Goal: Information Seeking & Learning: Learn about a topic

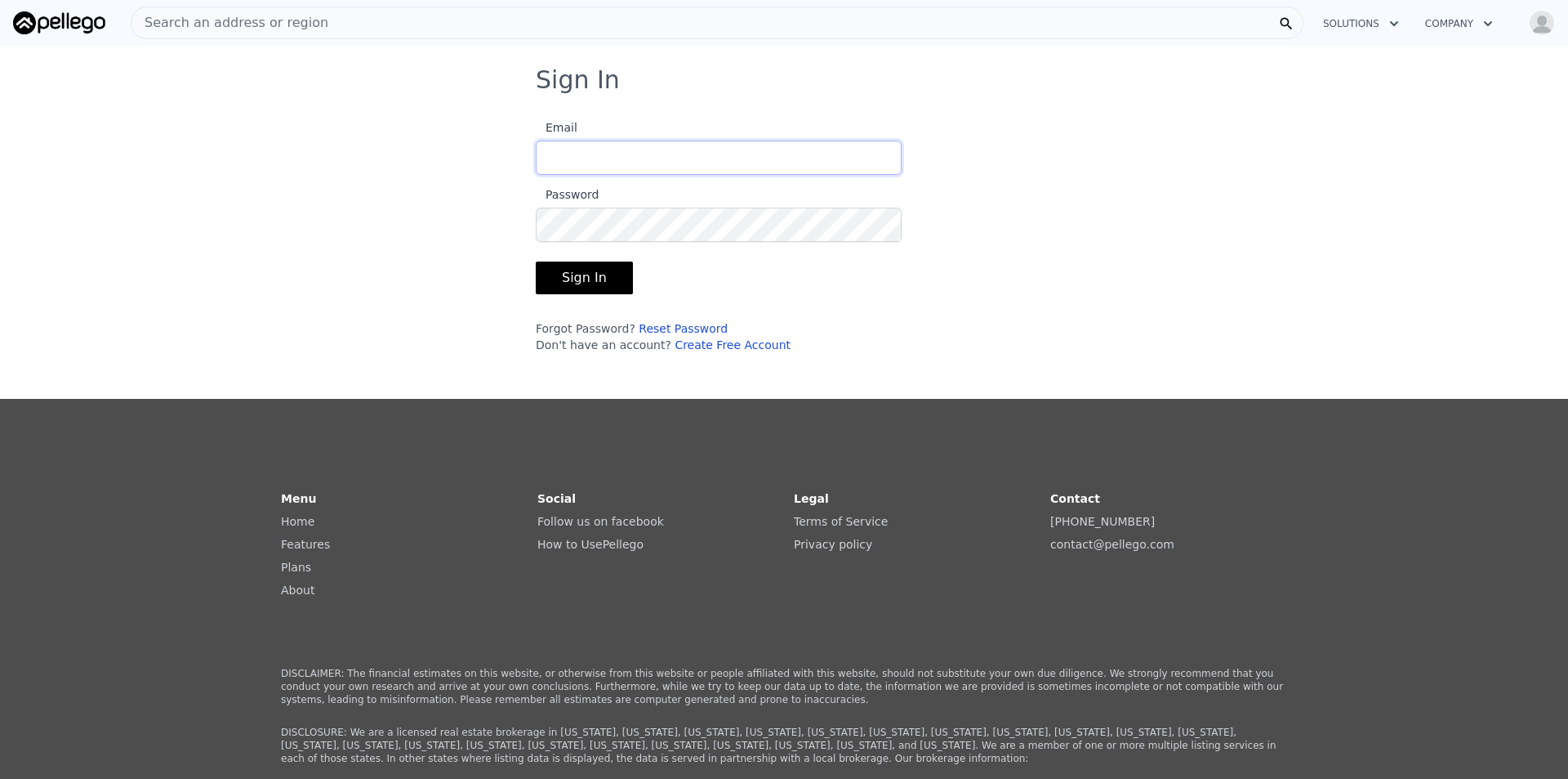
type input "[EMAIL_ADDRESS][DOMAIN_NAME]"
click at [577, 280] on button "Sign In" at bounding box center [584, 277] width 97 height 32
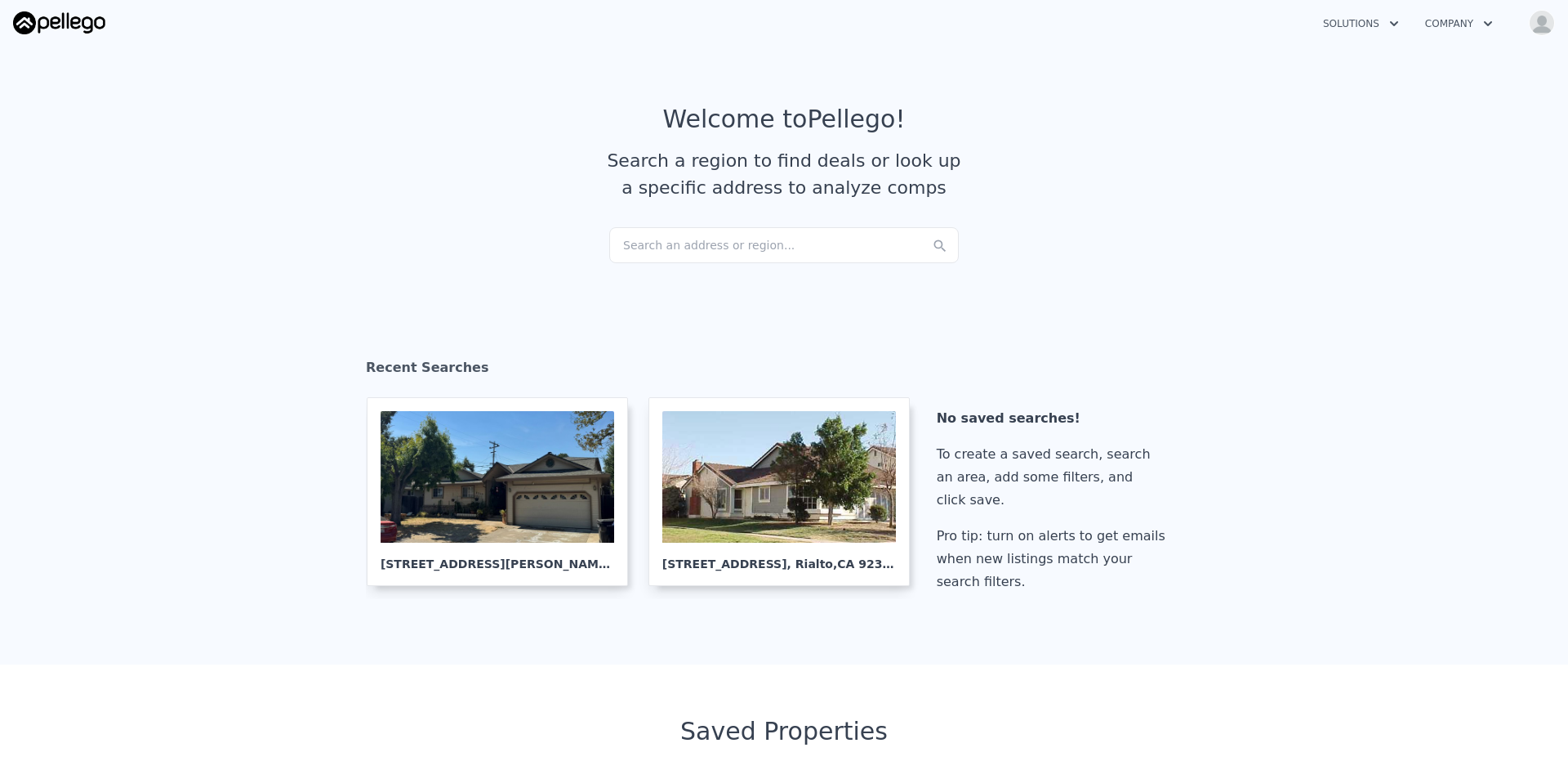
click at [749, 252] on div "Search an address or region..." at bounding box center [784, 245] width 349 height 36
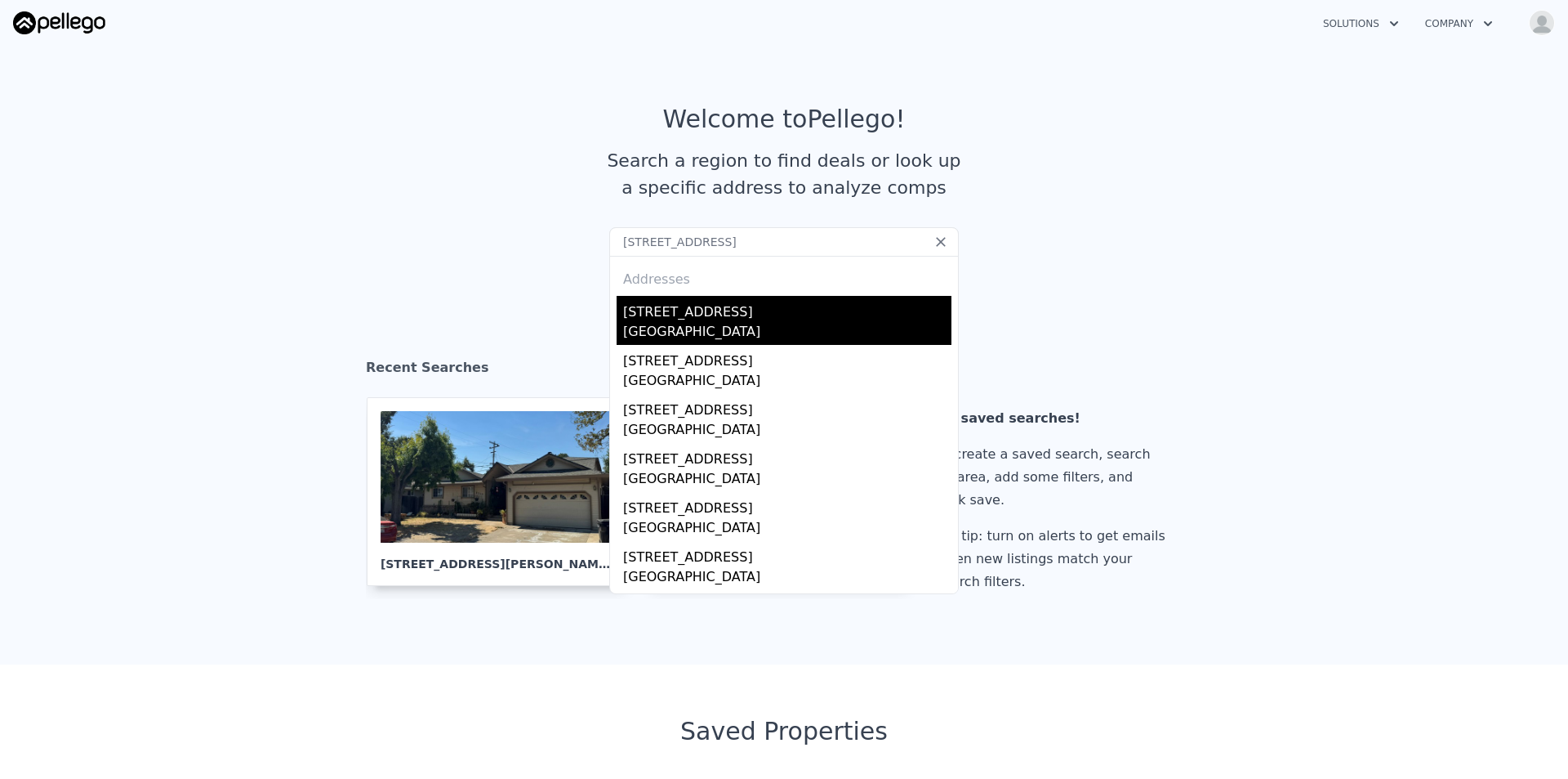
type input "[STREET_ADDRESS]"
click at [707, 318] on div "[STREET_ADDRESS]" at bounding box center [787, 309] width 328 height 27
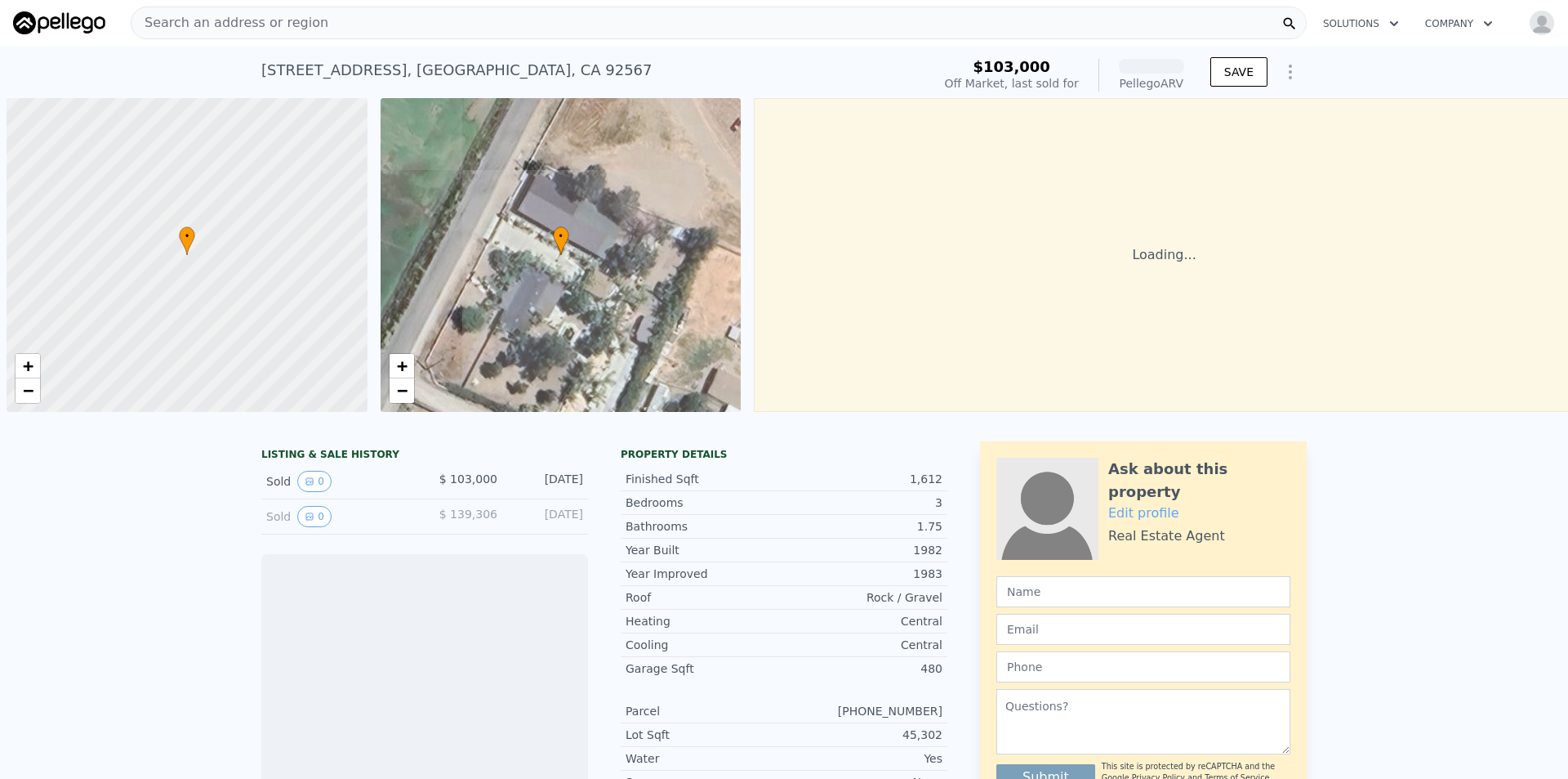
scroll to position [0, 7]
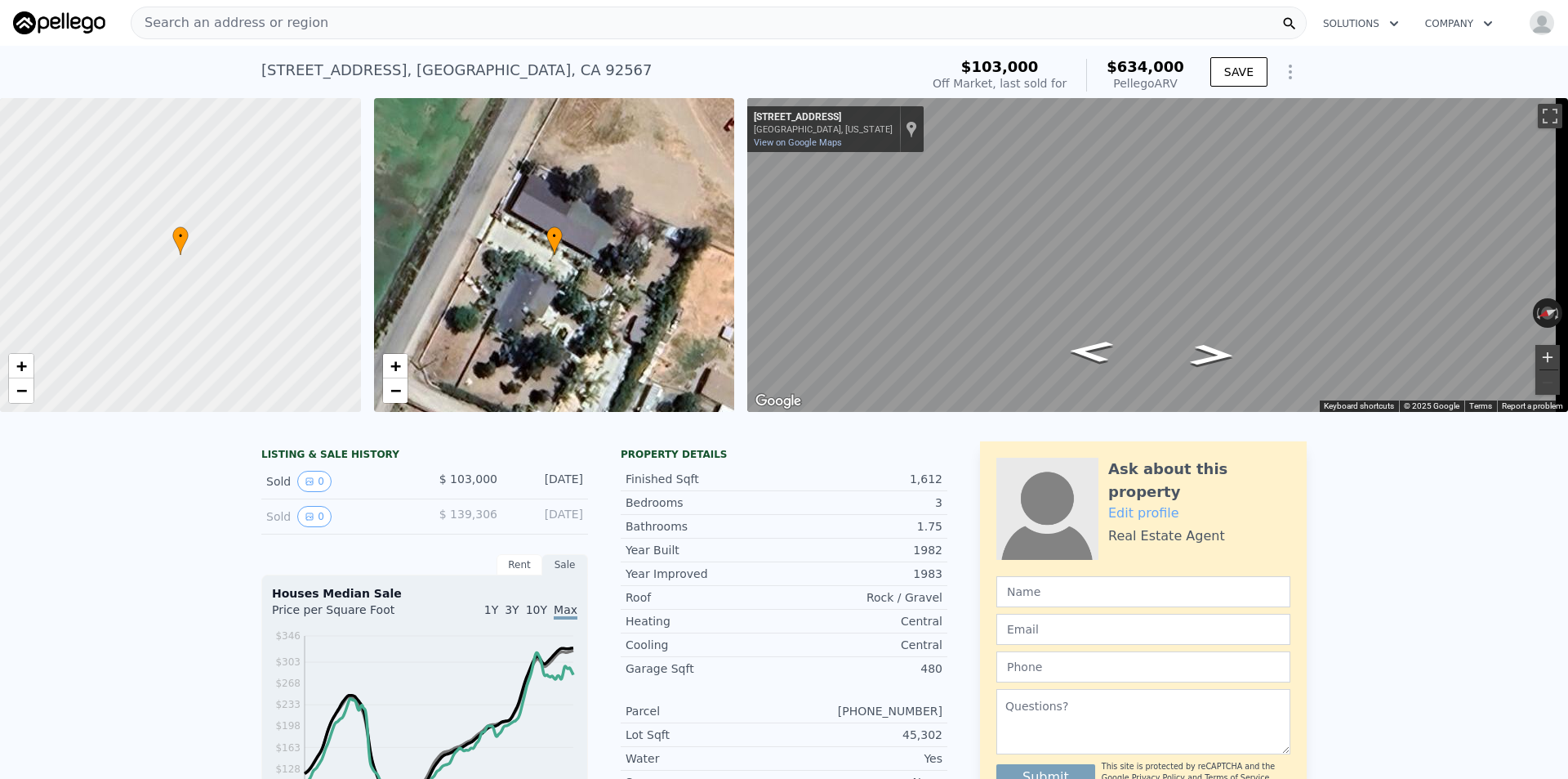
click at [1536, 353] on button "Zoom in" at bounding box center [1547, 357] width 25 height 25
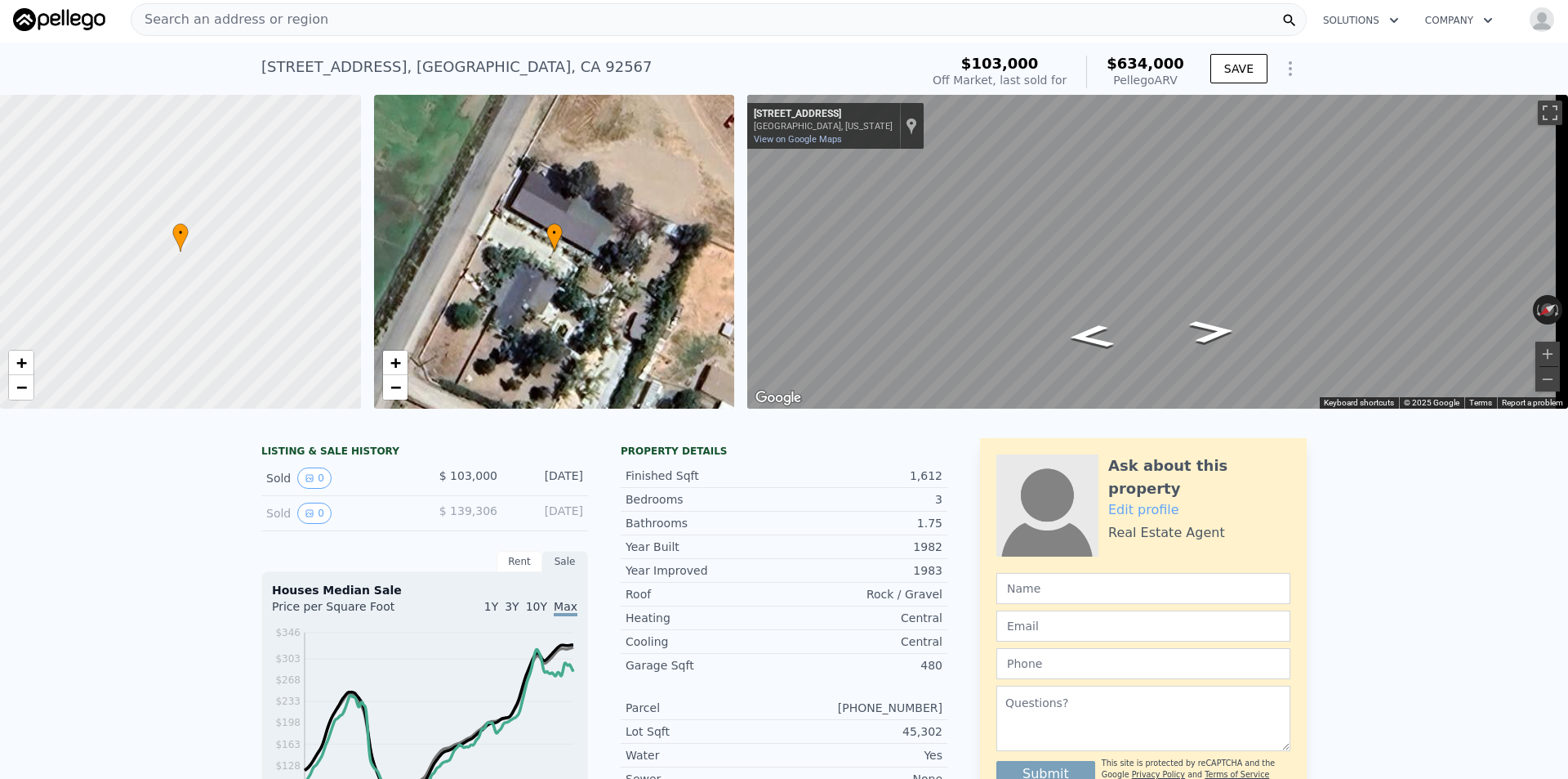
scroll to position [0, 0]
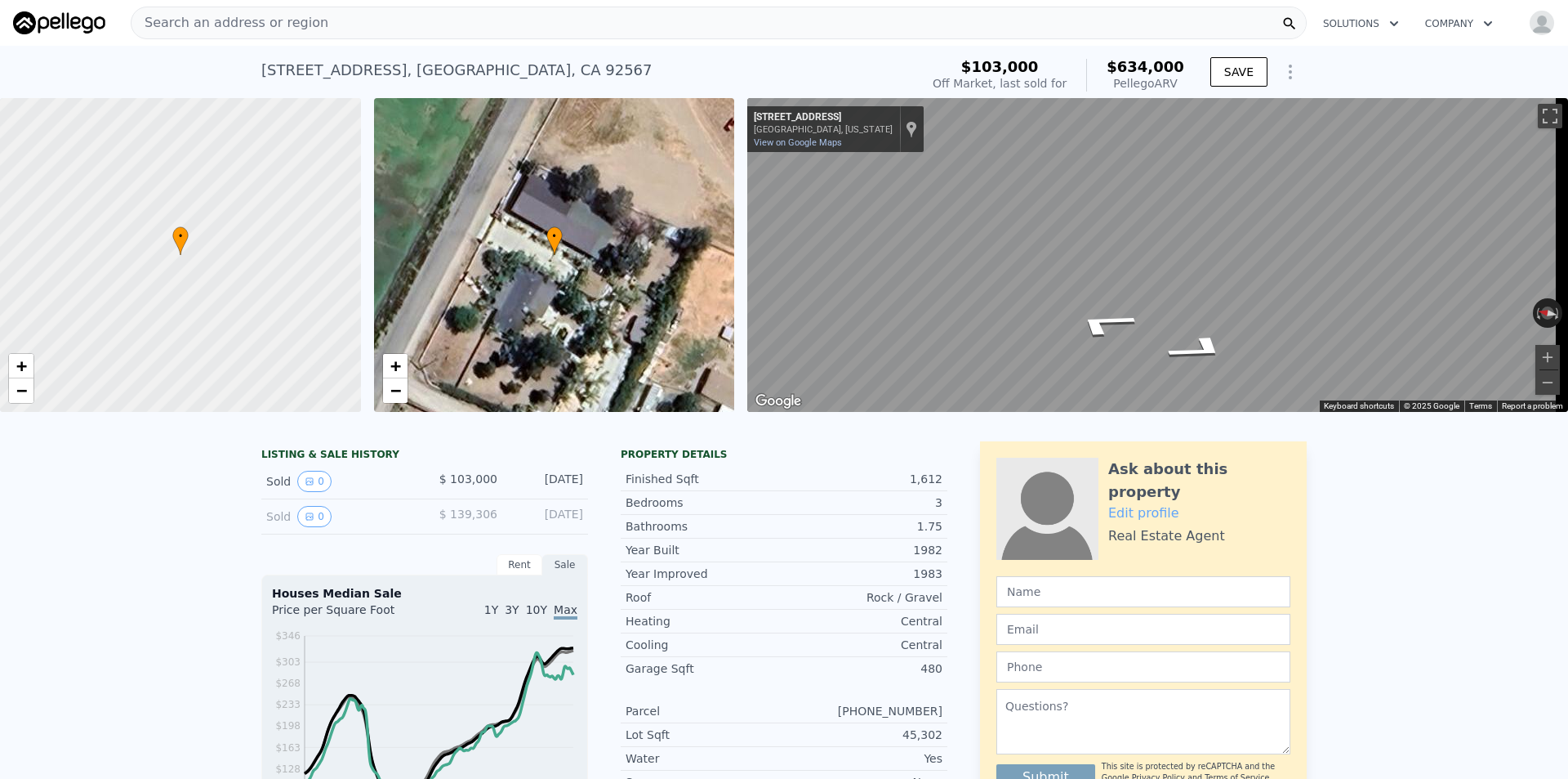
click at [728, 290] on div "• + − • + − ← Move left → Move right ↑ Move up ↓ Move down + Zoom in - Zoom out…" at bounding box center [784, 255] width 1568 height 314
click at [1539, 356] on button "Zoom in" at bounding box center [1547, 357] width 25 height 25
click at [745, 249] on div "← Move left → Move right ↑ Move up ↓ Move down + Zoom in - Zoom out [STREET_ADD…" at bounding box center [1150, 255] width 821 height 314
click at [605, 314] on div "• + −" at bounding box center [553, 255] width 361 height 314
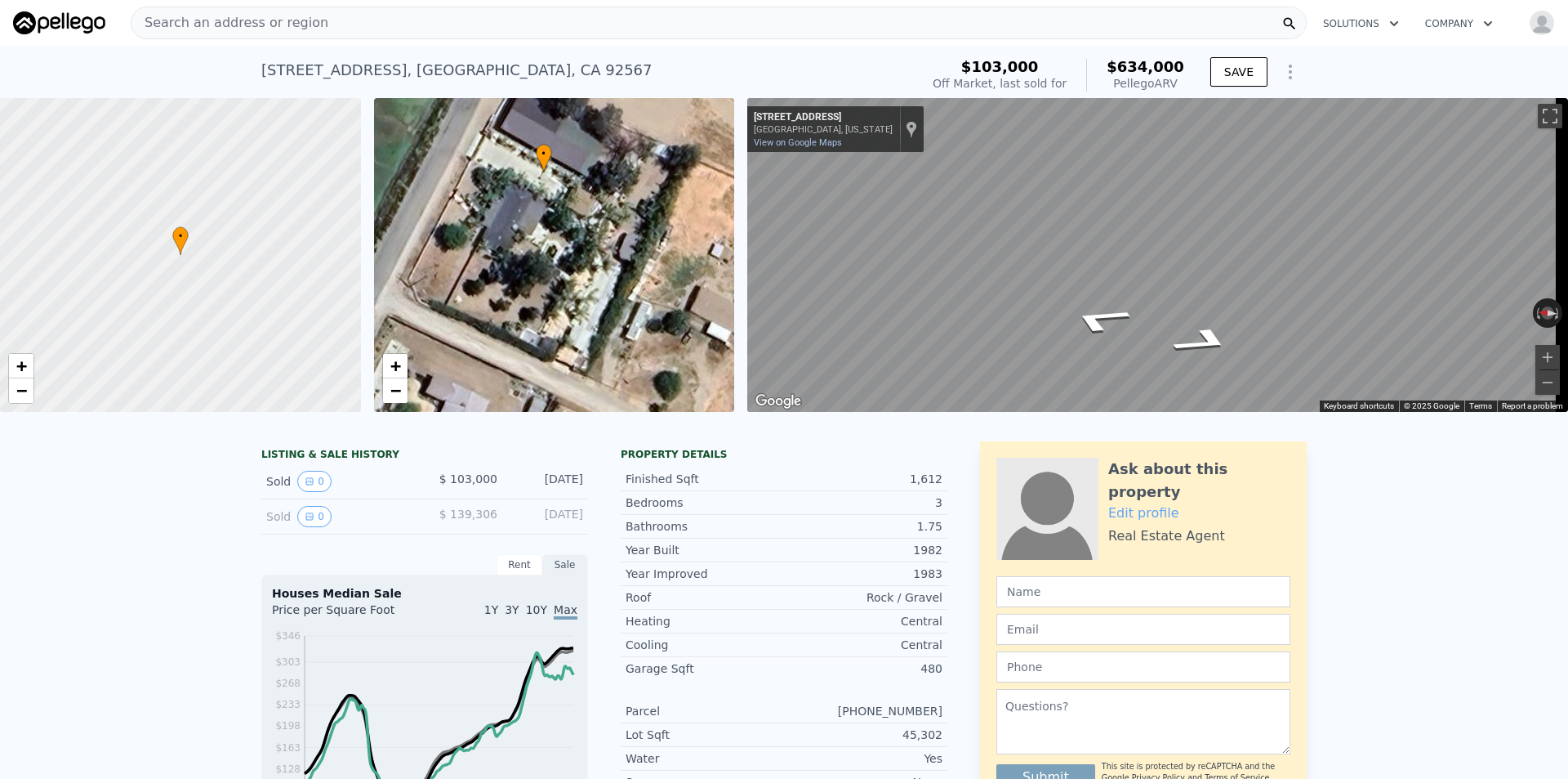
drag, startPoint x: 674, startPoint y: 362, endPoint x: 668, endPoint y: 278, distance: 84.2
click at [668, 278] on div "• + −" at bounding box center [553, 255] width 361 height 314
click at [721, 308] on div "• + − • + − ← Move left → Move right ↑ Move up ↓ Move down + Zoom in - Zoom out…" at bounding box center [784, 255] width 1568 height 314
